Goal: Task Accomplishment & Management: Manage account settings

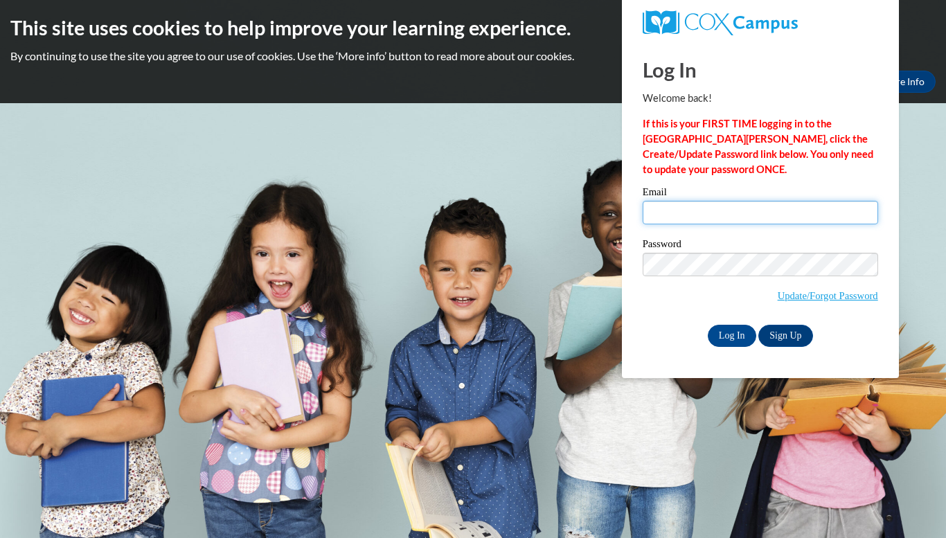
click at [667, 218] on input "Email" at bounding box center [759, 213] width 235 height 24
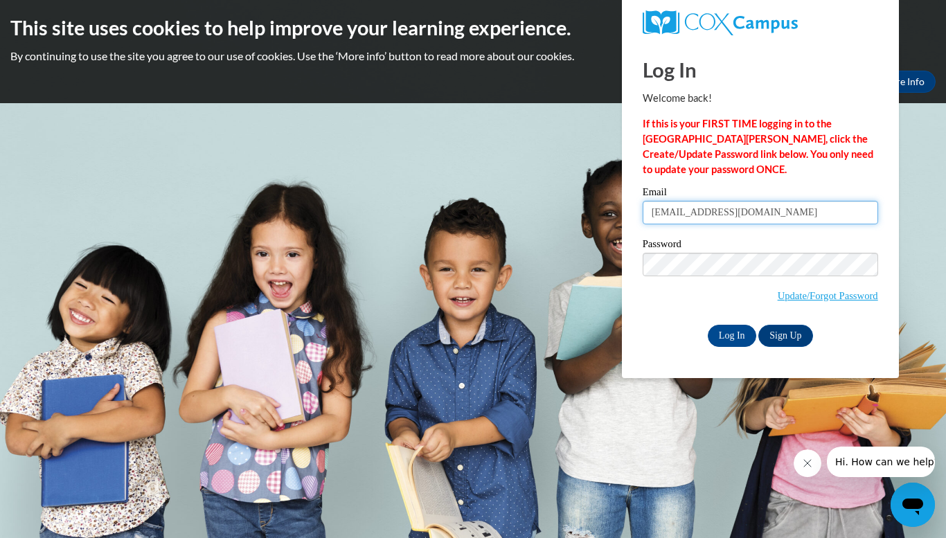
type input "[EMAIL_ADDRESS][DOMAIN_NAME]"
click at [711, 337] on input "Log In" at bounding box center [731, 336] width 48 height 22
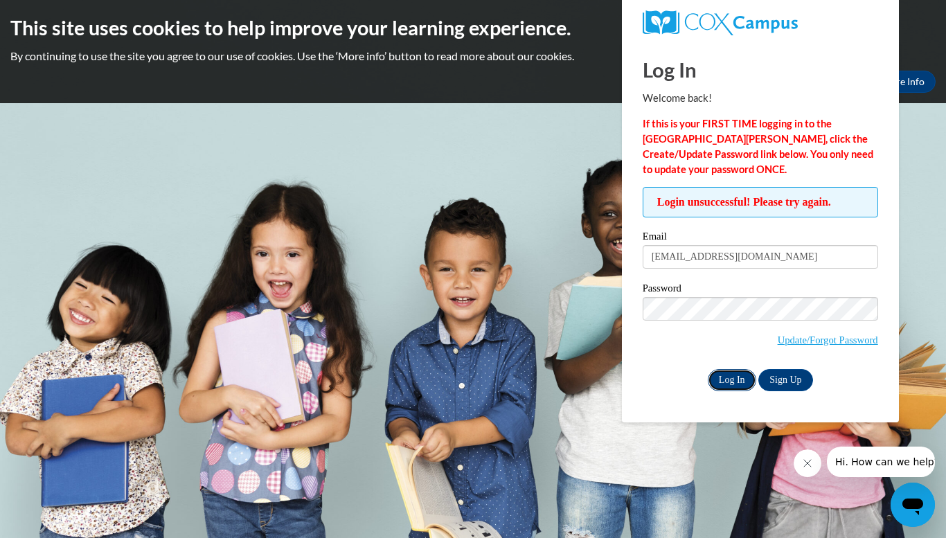
click at [720, 371] on input "Log In" at bounding box center [731, 380] width 48 height 22
